Goal: Information Seeking & Learning: Understand process/instructions

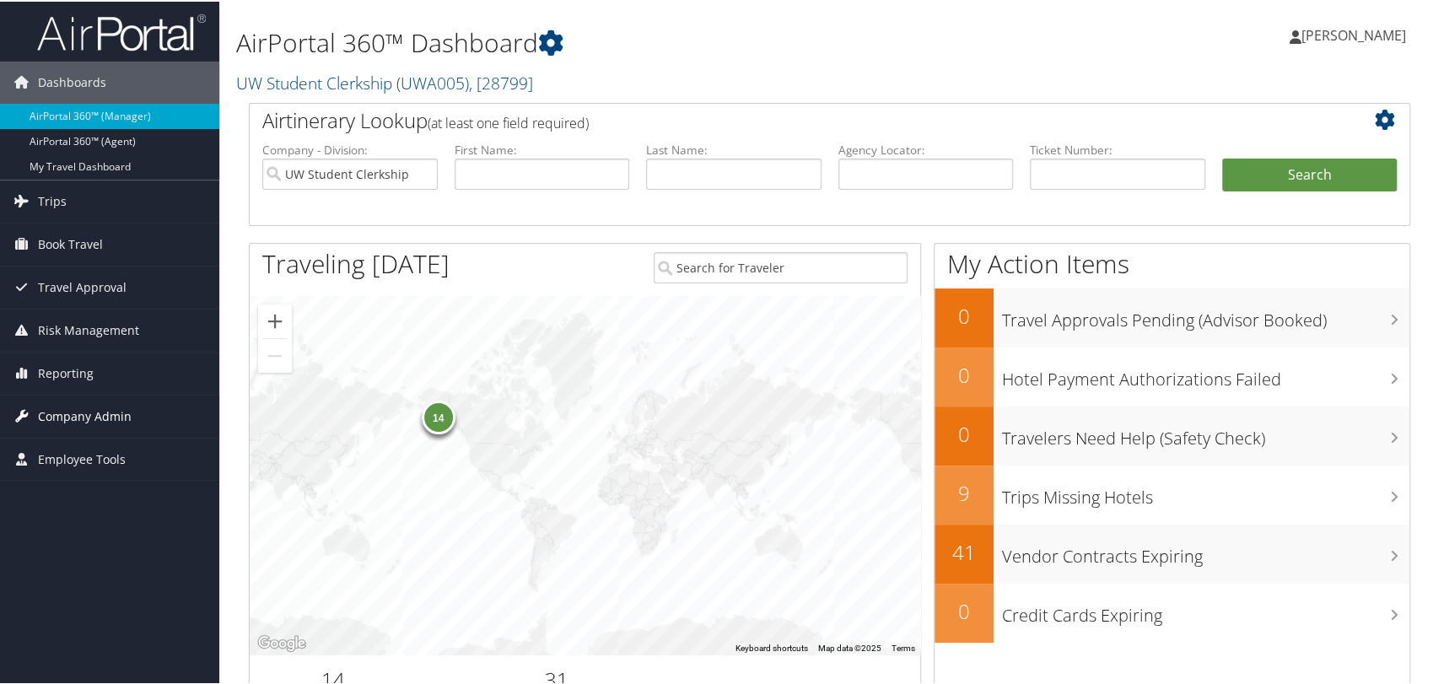
click at [98, 409] on span "Company Admin" at bounding box center [85, 415] width 94 height 42
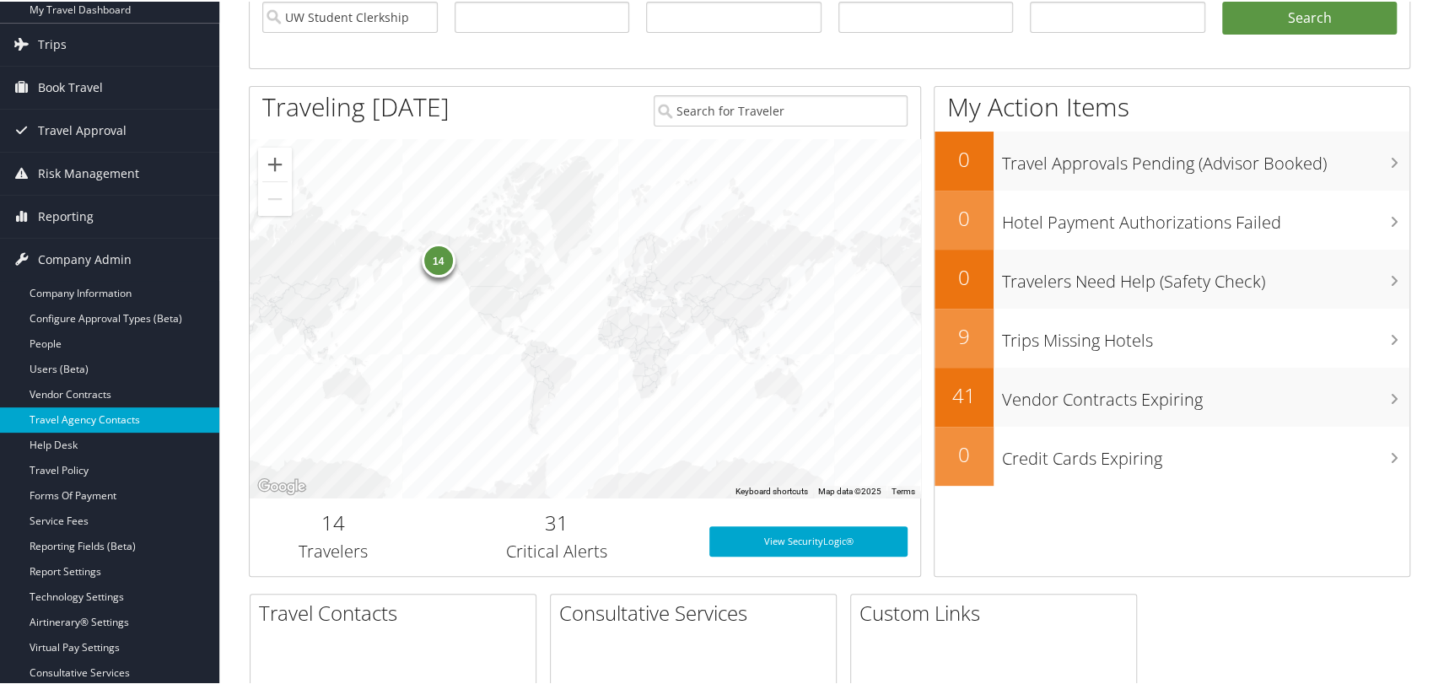
scroll to position [187, 0]
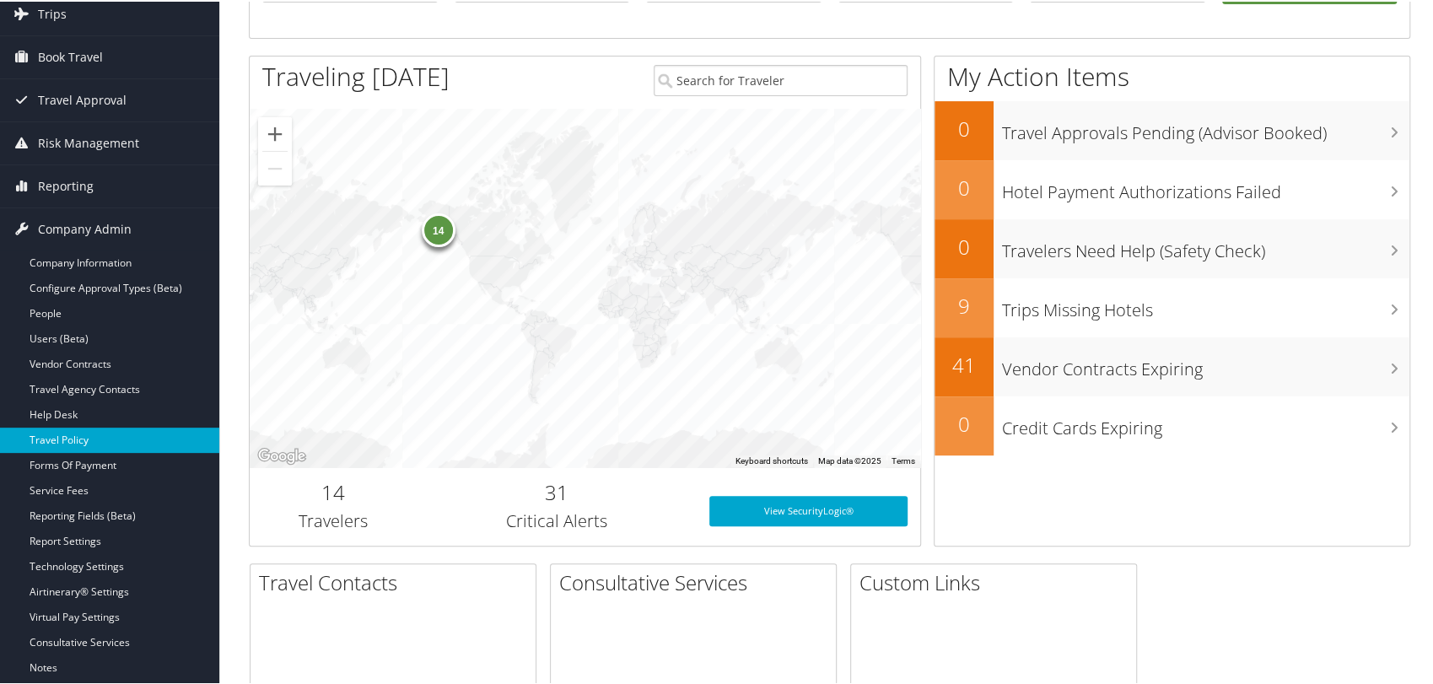
click at [59, 435] on link "Travel Policy" at bounding box center [109, 438] width 219 height 25
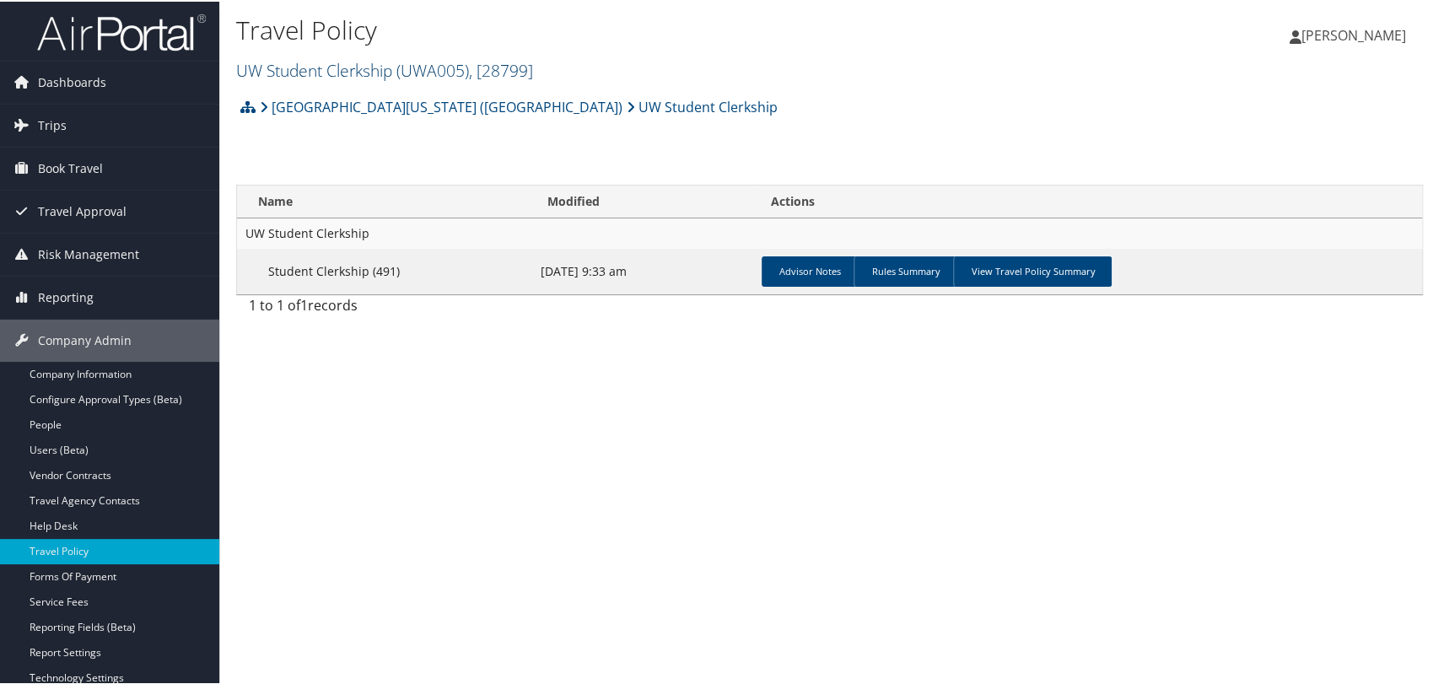
click at [385, 62] on link "UW Student Clerkship ( UWA005 ) , [ 28799 ]" at bounding box center [384, 68] width 297 height 23
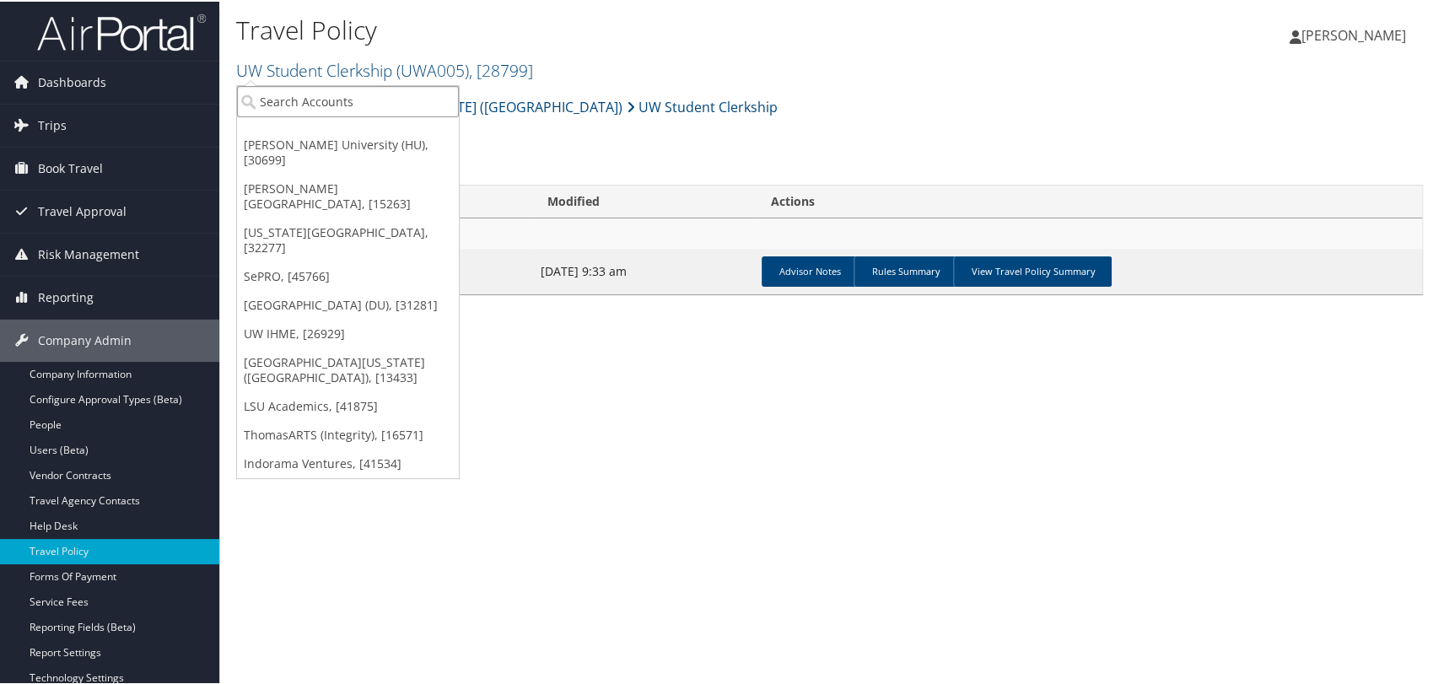
click at [380, 96] on input "search" at bounding box center [348, 99] width 222 height 31
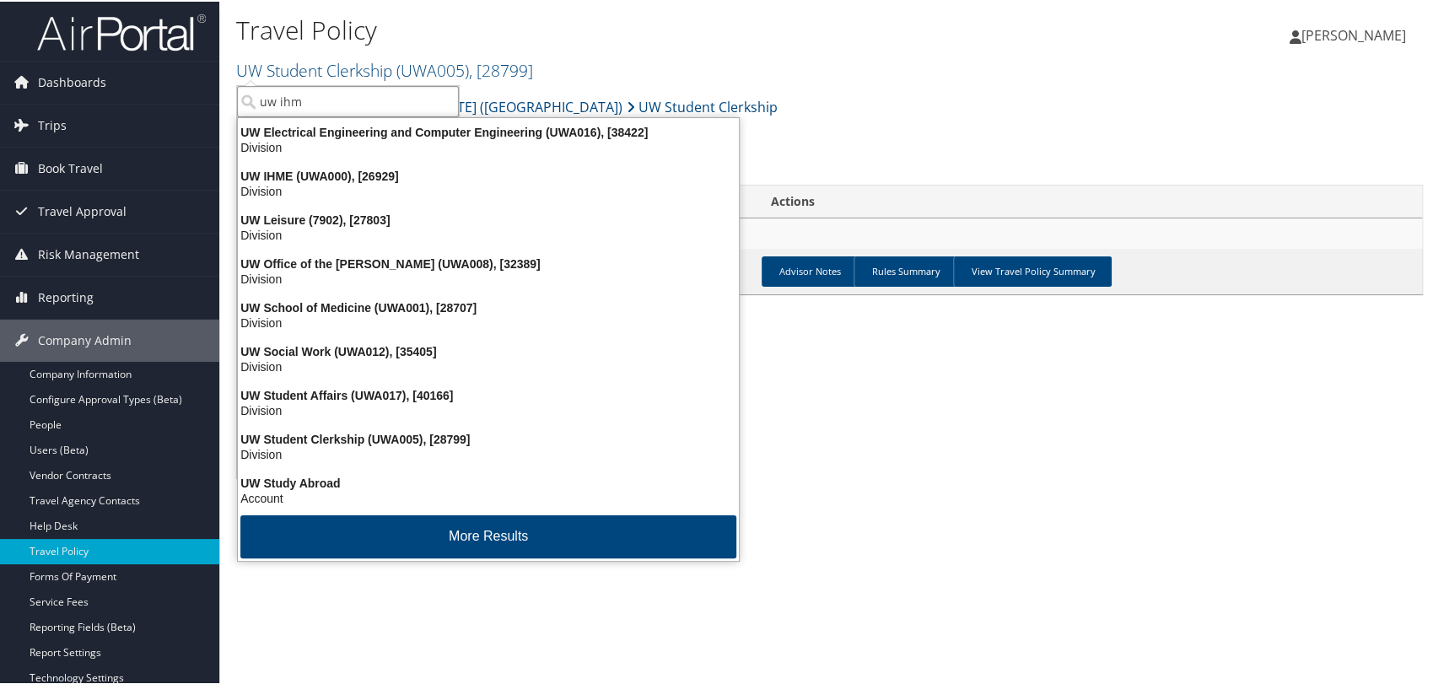
type input "uw ihme"
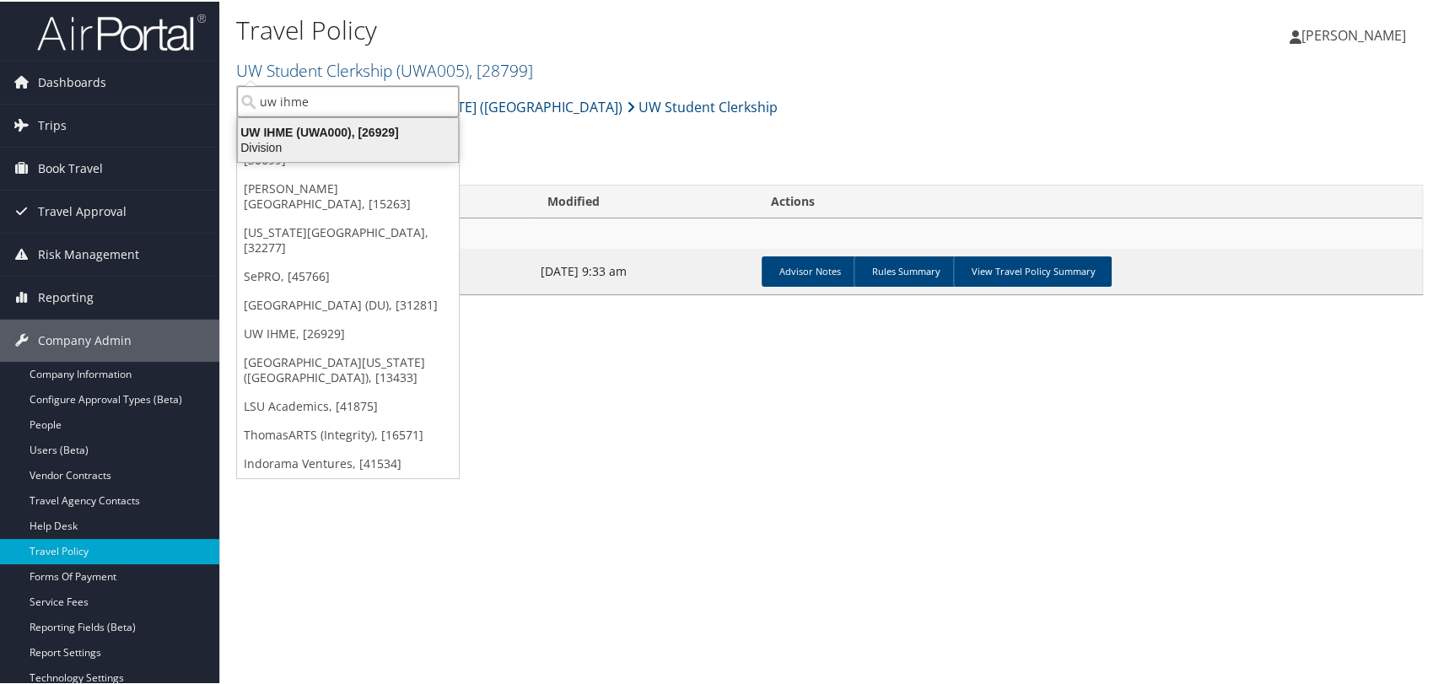
click at [333, 138] on div "Division" at bounding box center [348, 145] width 240 height 15
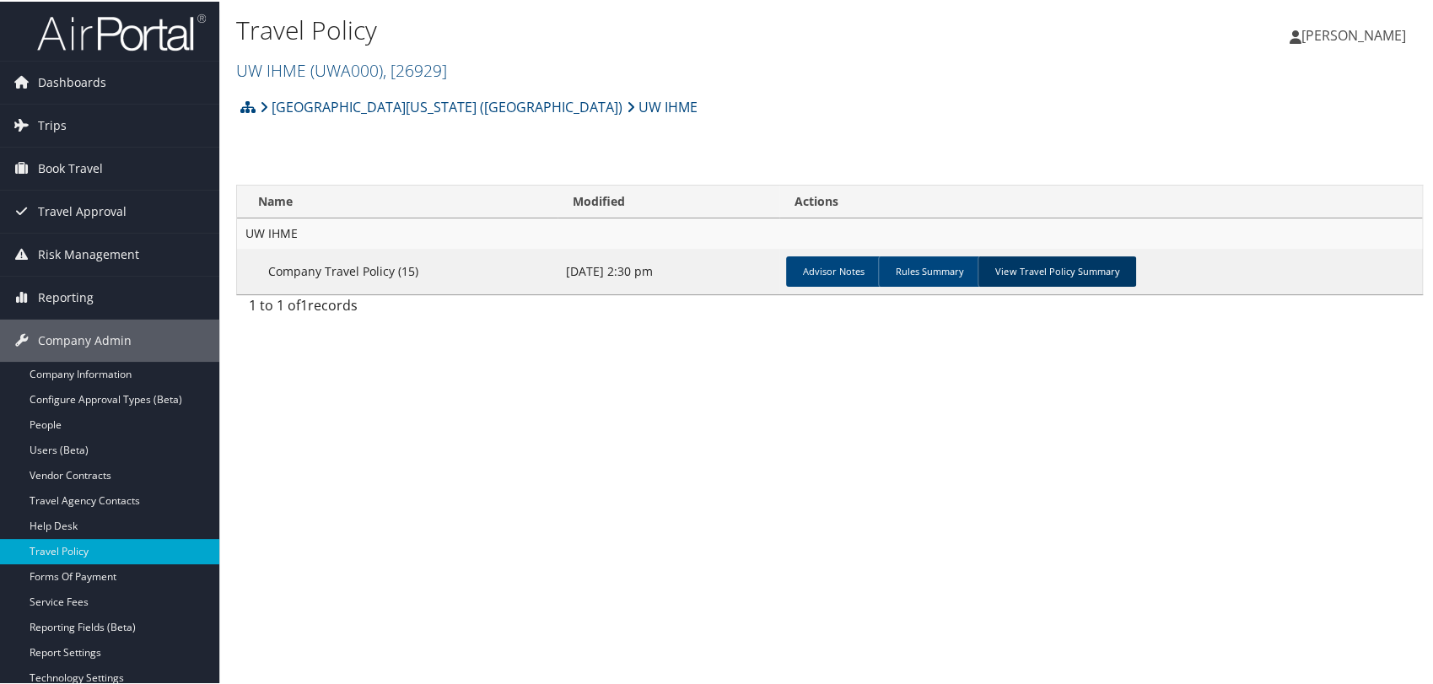
click at [1082, 261] on link "View Travel Policy Summary" at bounding box center [1057, 270] width 159 height 30
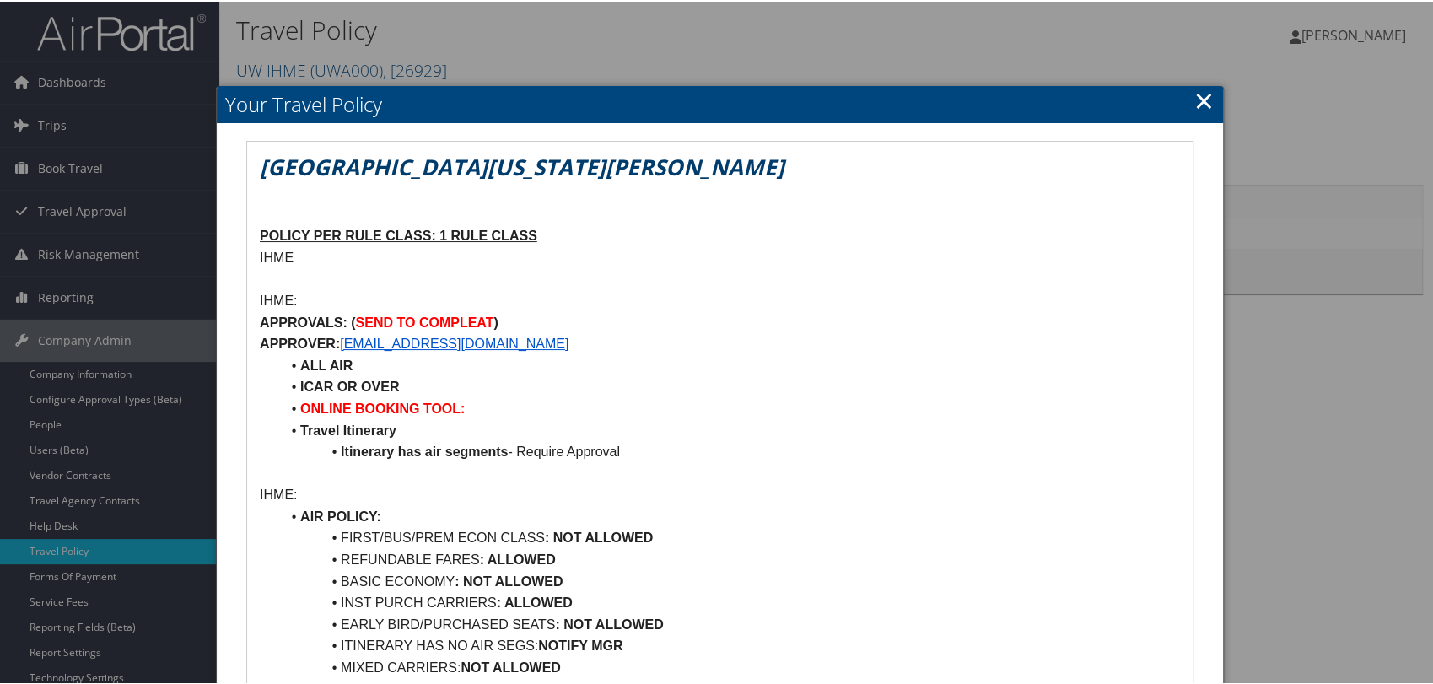
click at [1200, 91] on link "×" at bounding box center [1203, 99] width 19 height 34
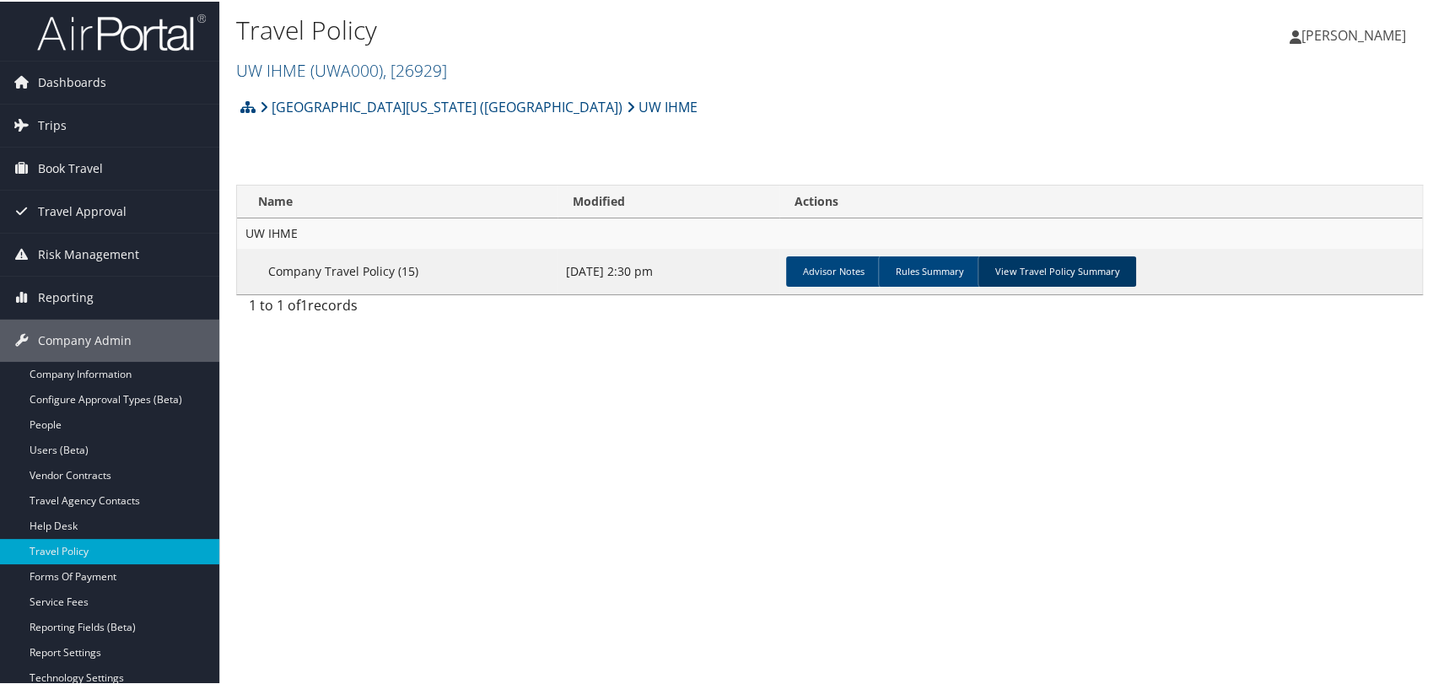
click at [1068, 265] on link "View Travel Policy Summary" at bounding box center [1057, 270] width 159 height 30
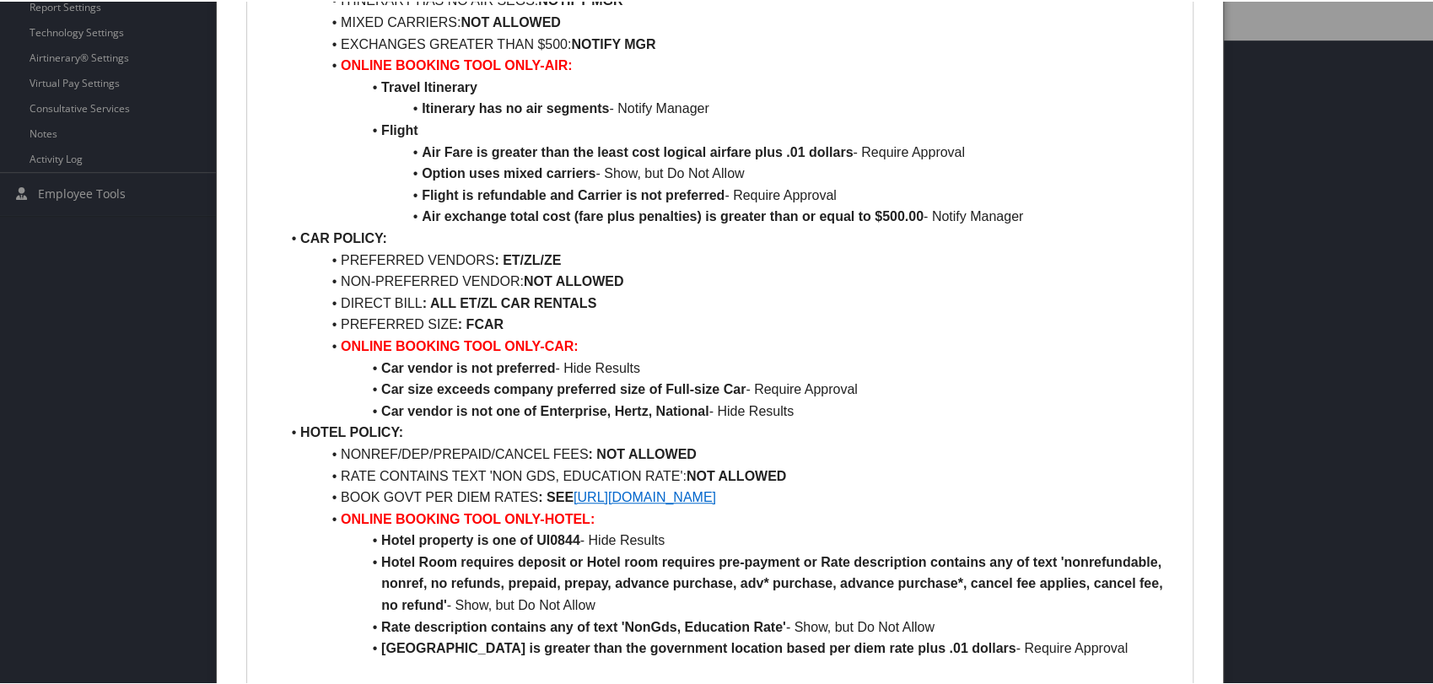
scroll to position [797, 0]
